Goal: Information Seeking & Learning: Learn about a topic

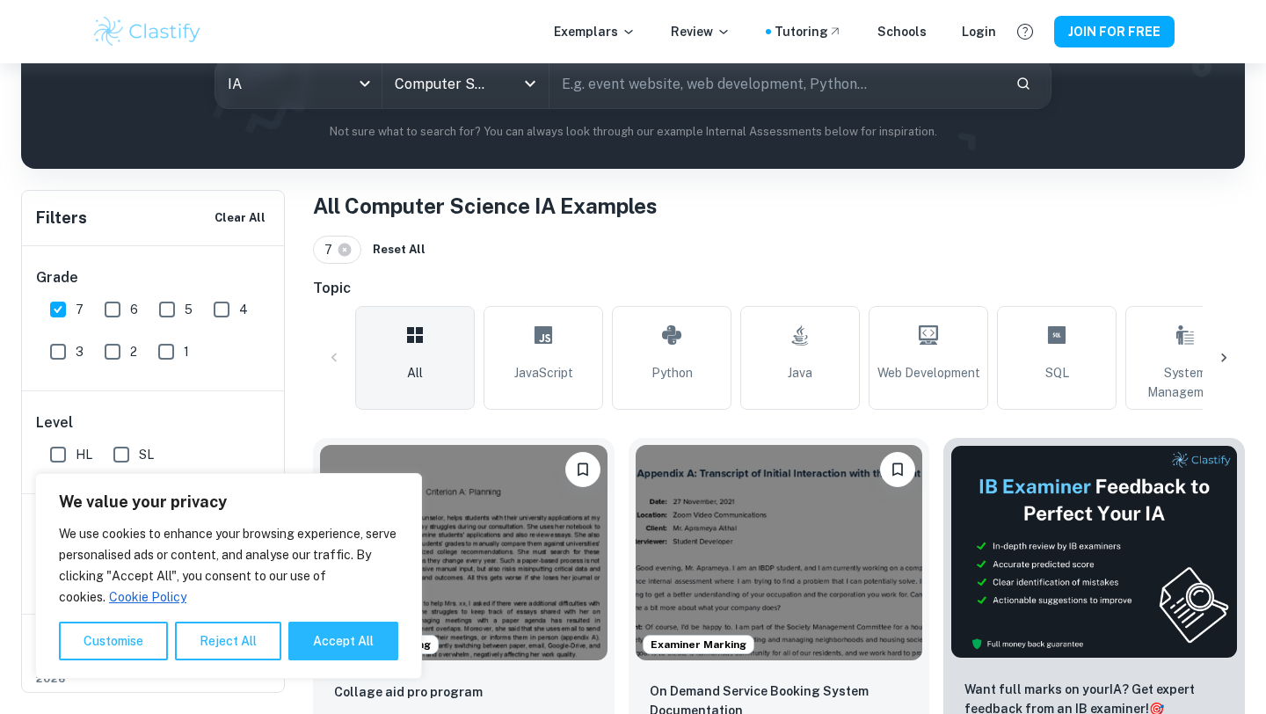
scroll to position [230, 0]
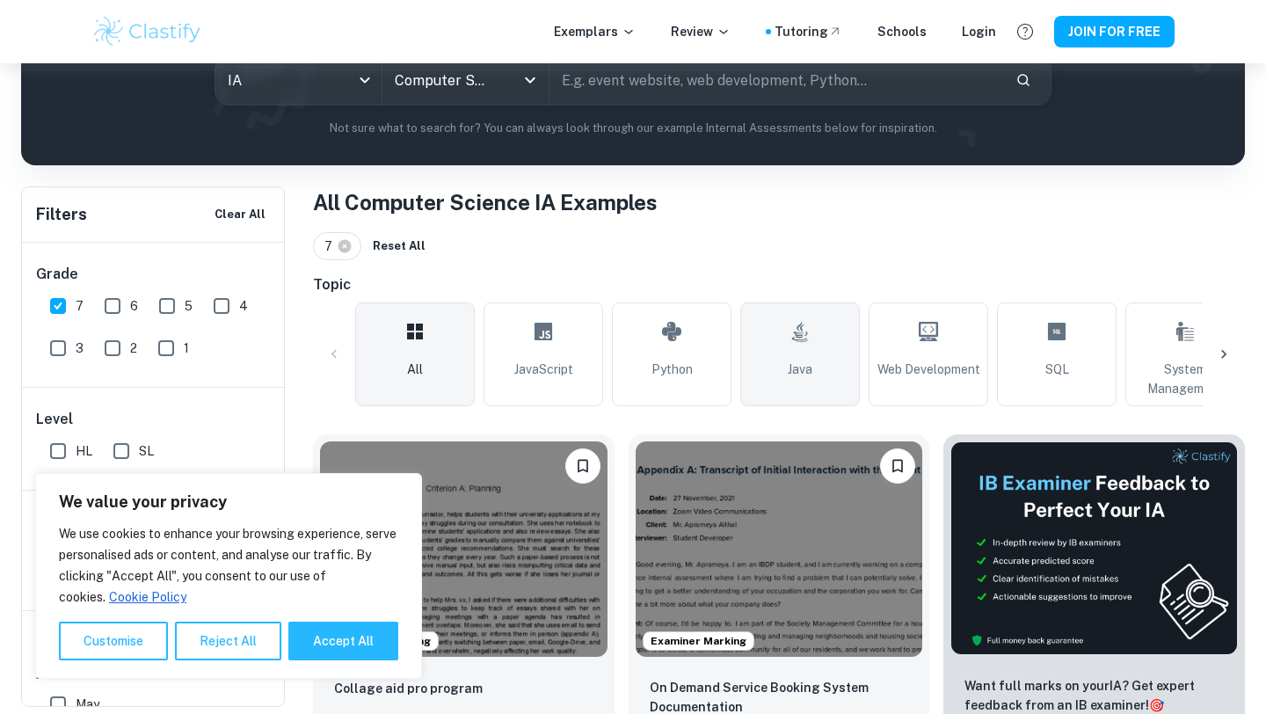
click at [751, 381] on link "Java" at bounding box center [800, 354] width 120 height 104
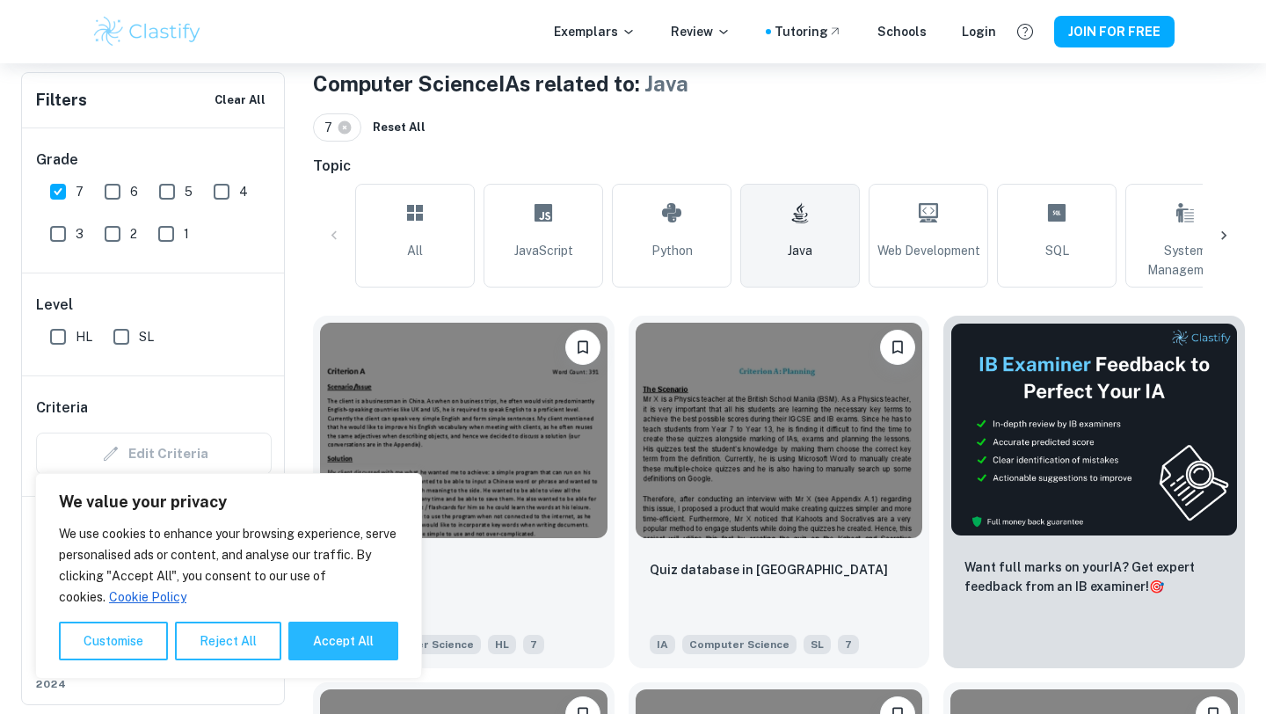
scroll to position [461, 0]
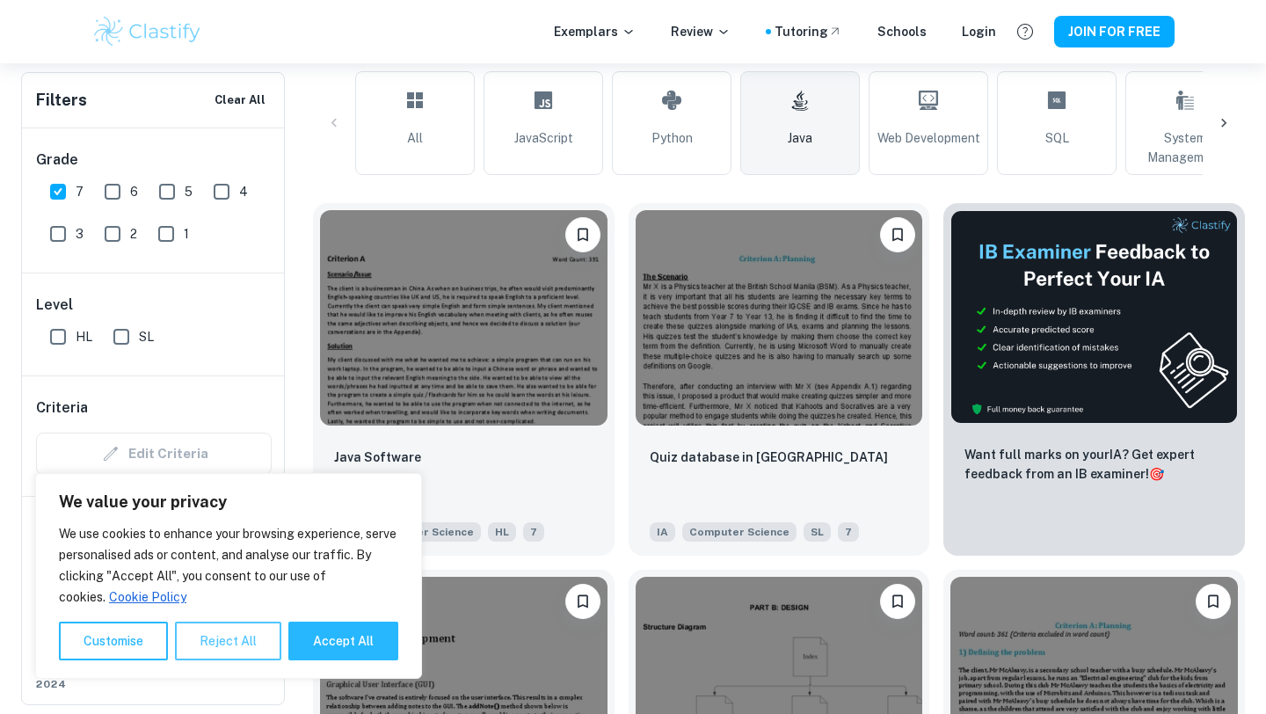
click at [211, 638] on button "Reject All" at bounding box center [228, 640] width 106 height 39
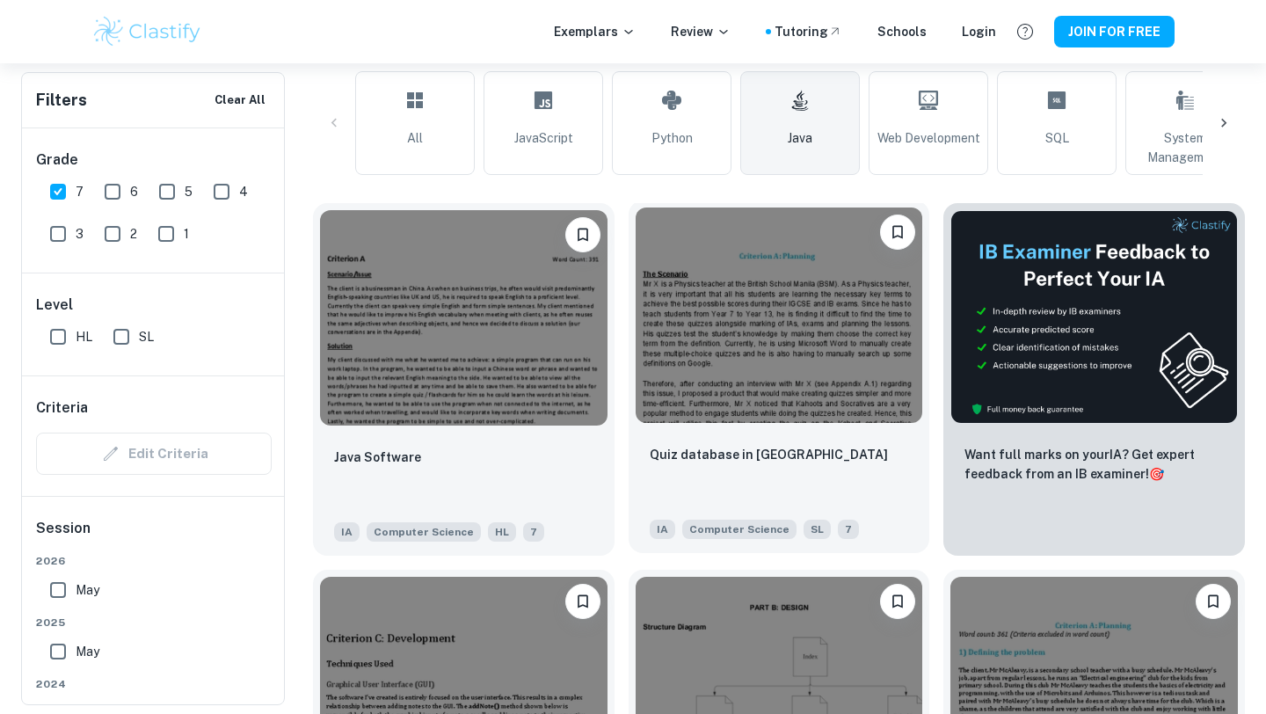
click at [771, 371] on img at bounding box center [778, 314] width 287 height 215
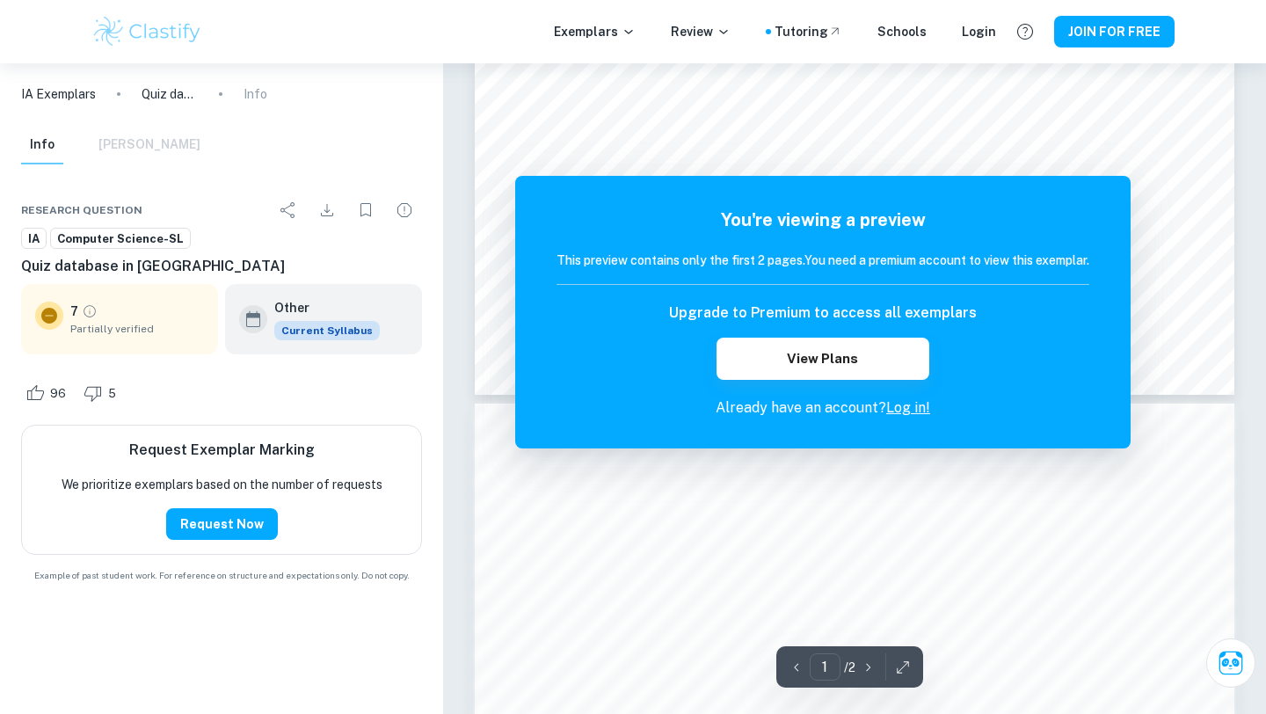
scroll to position [780, 0]
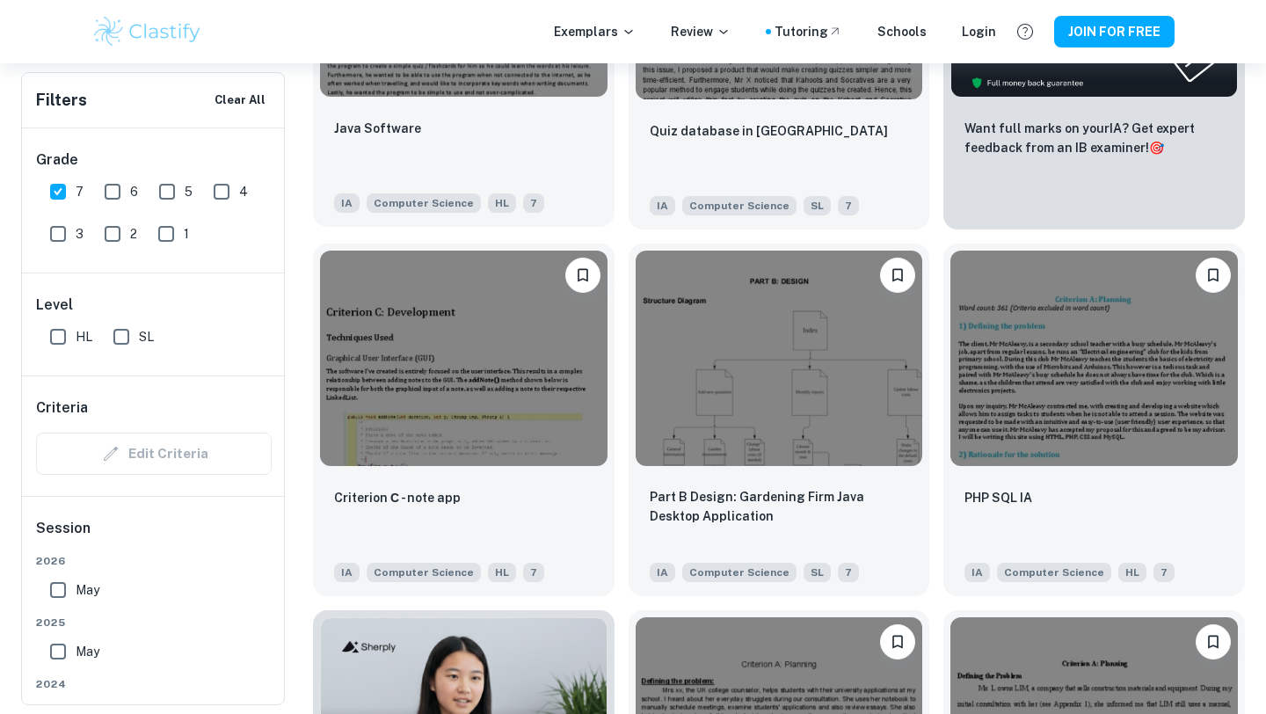
scroll to position [788, 0]
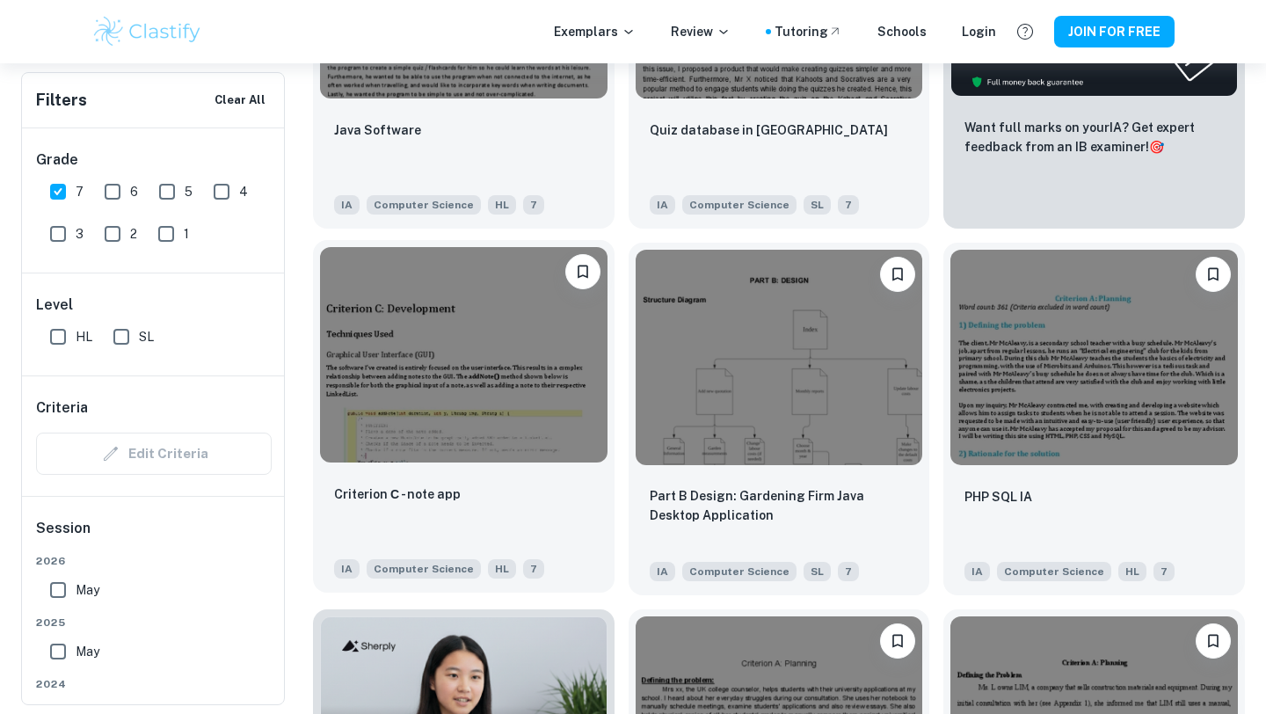
click at [563, 453] on img at bounding box center [463, 354] width 287 height 215
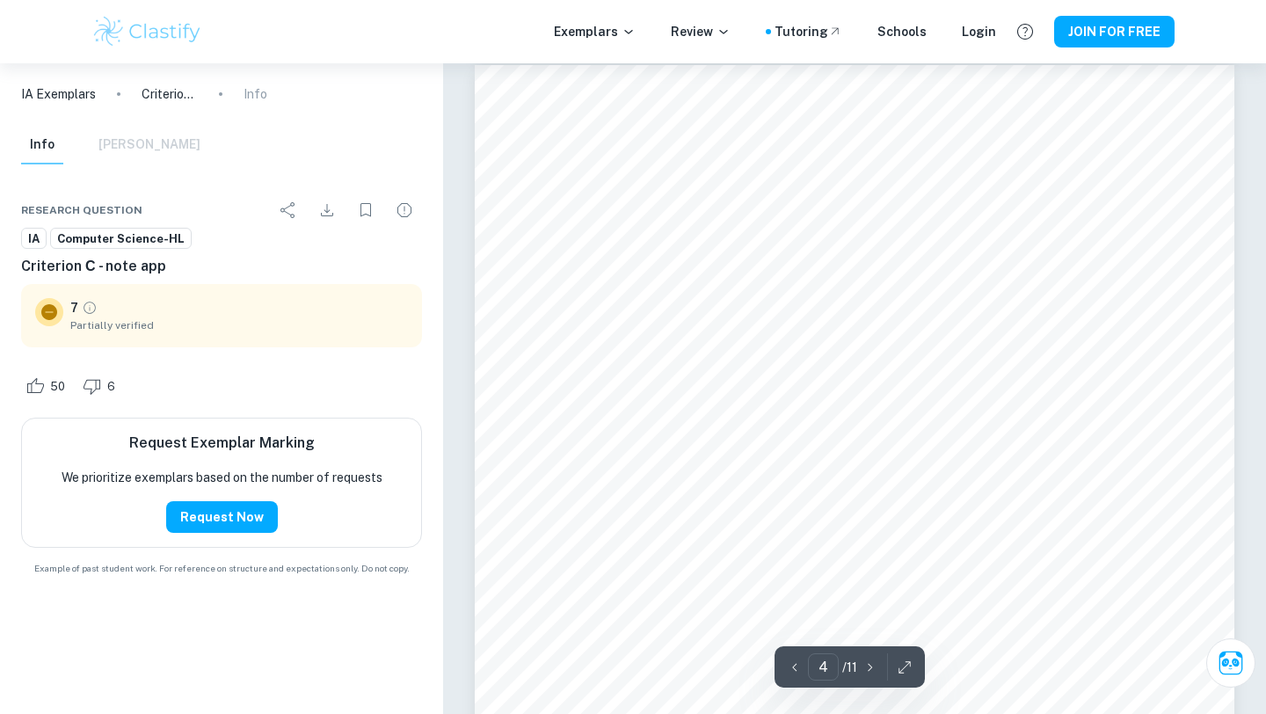
scroll to position [3238, 0]
type input "10"
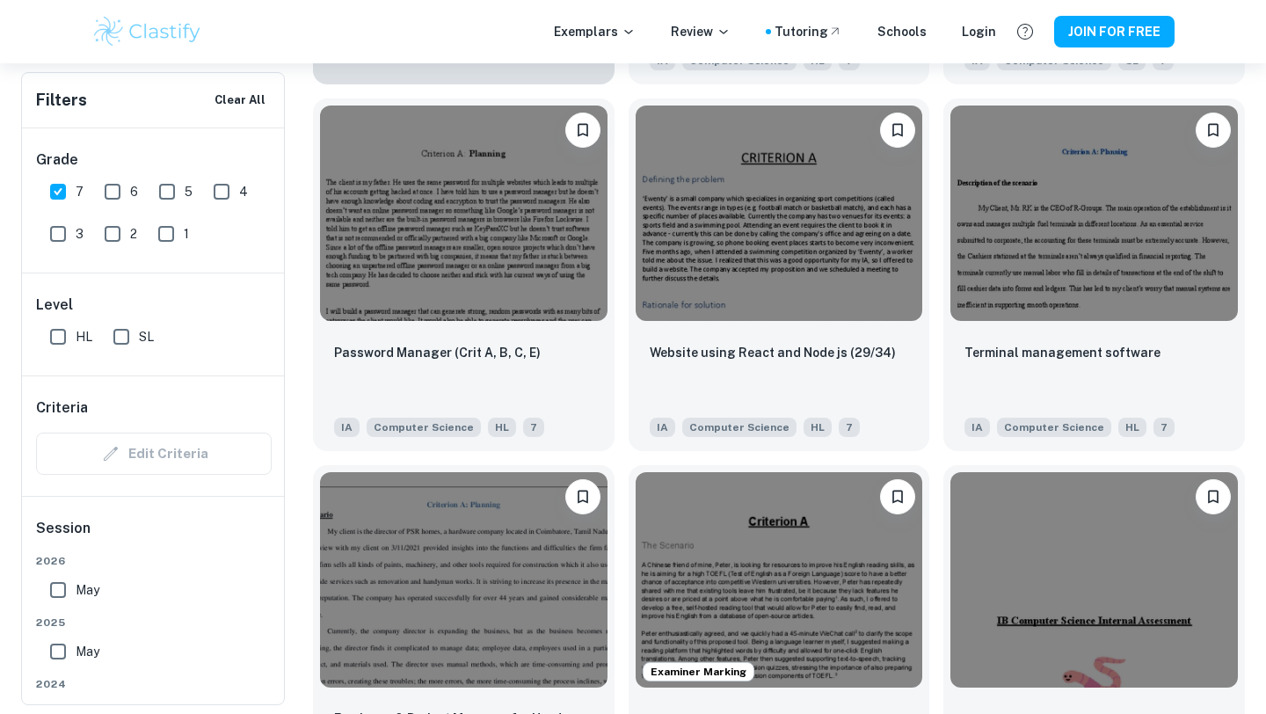
scroll to position [1669, 0]
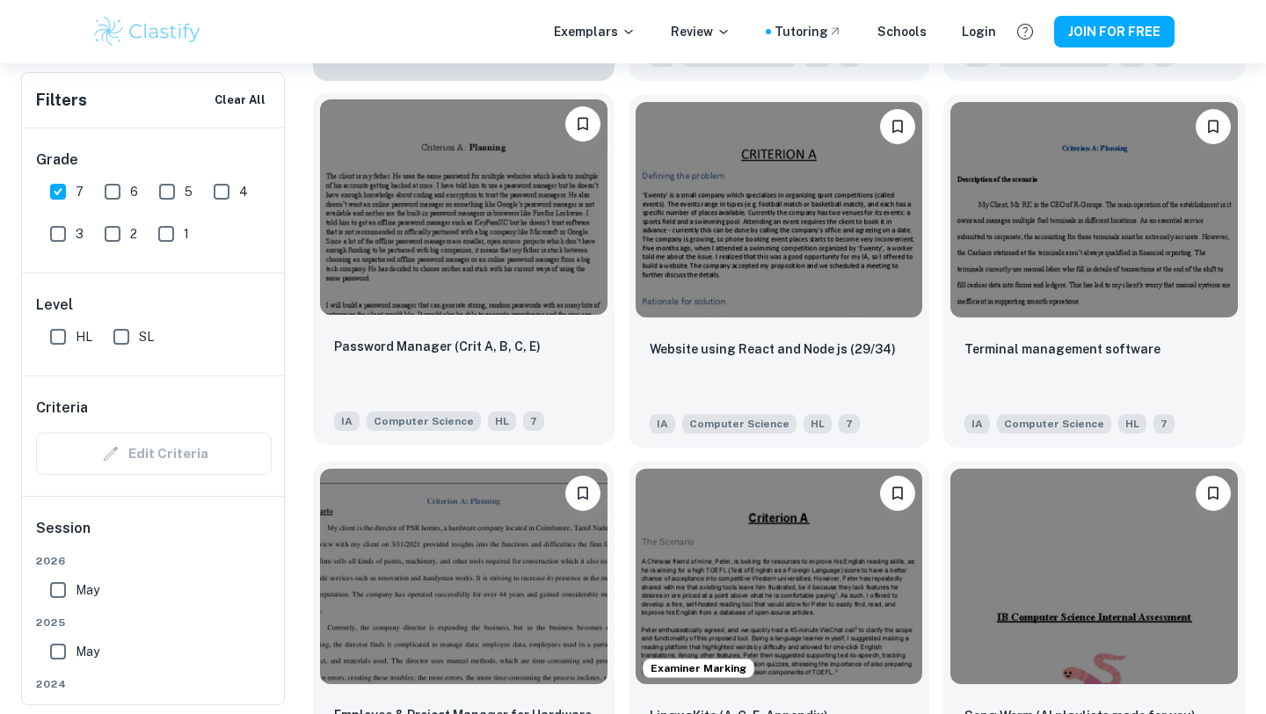
click at [478, 232] on img at bounding box center [463, 206] width 287 height 215
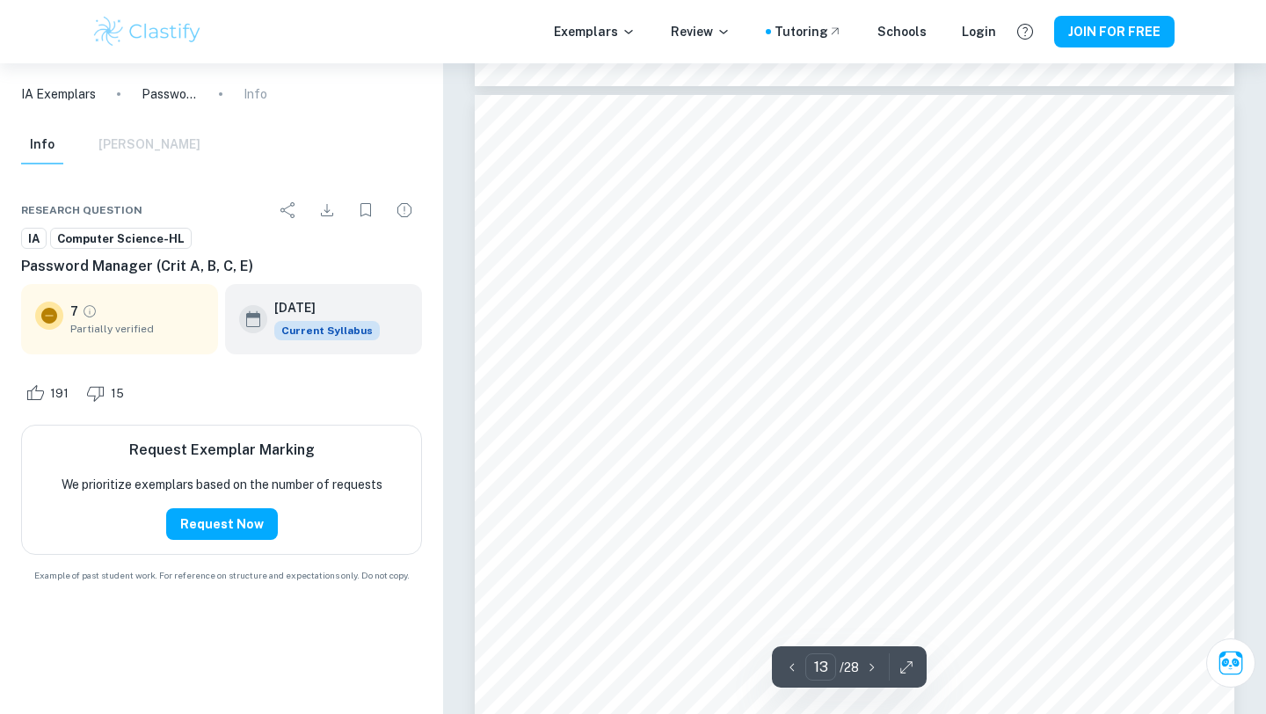
scroll to position [12256, 0]
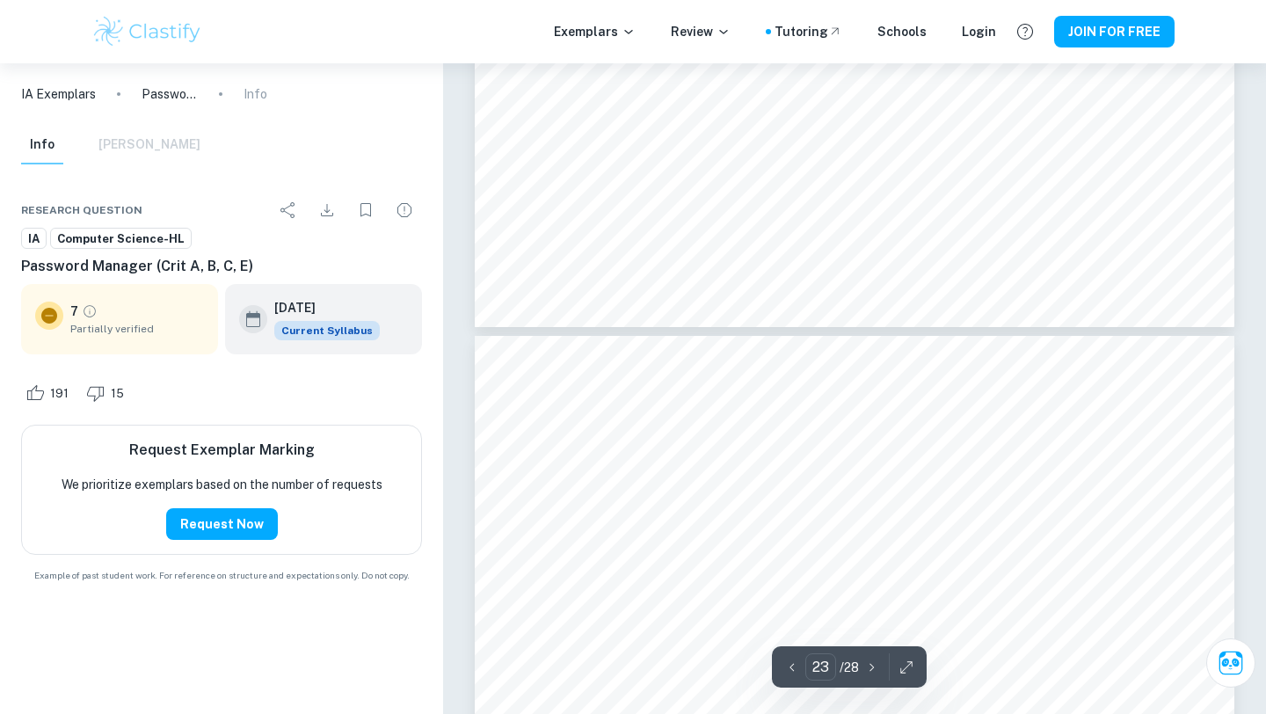
type input "24"
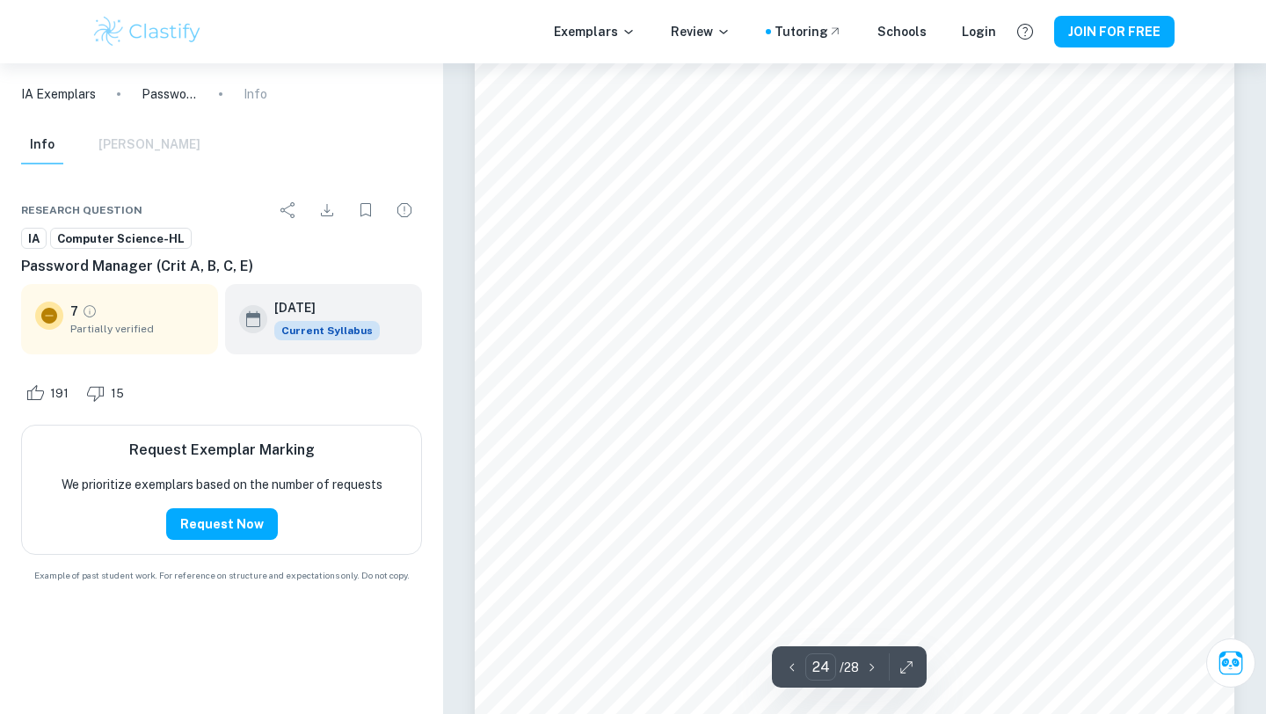
scroll to position [23749, 0]
